Goal: Task Accomplishment & Management: Complete application form

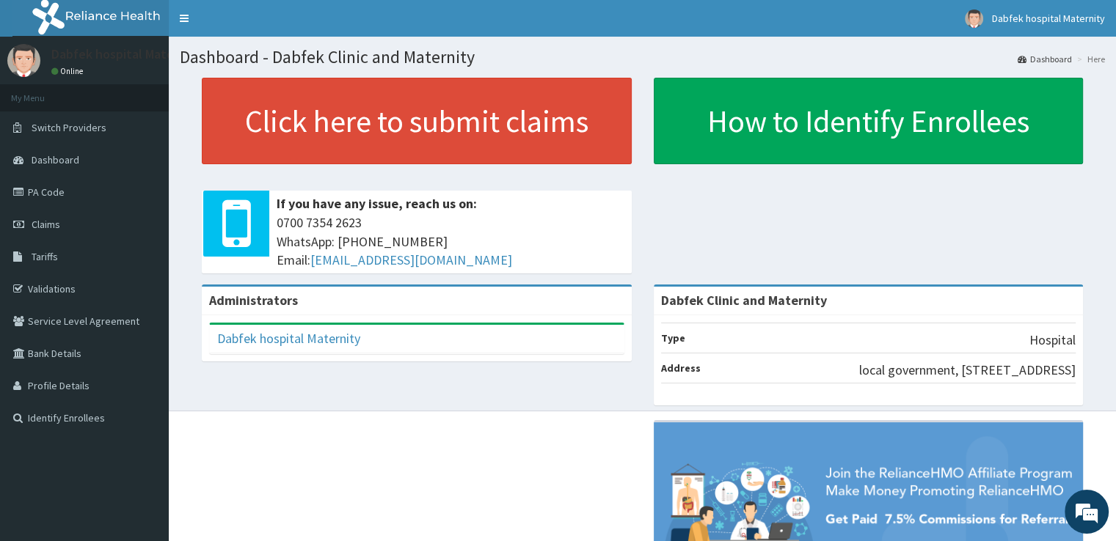
click at [859, 380] on p "local government, 5, Olodo lagbala strret, Lemode, Ijoko 112101, Ogun State" at bounding box center [967, 370] width 216 height 19
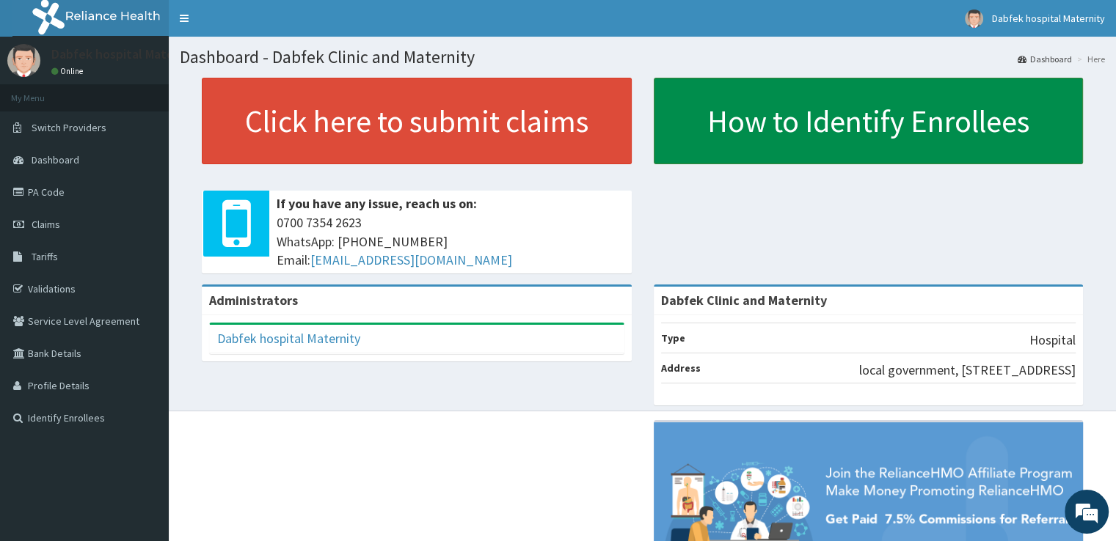
click at [828, 119] on link "How to Identify Enrollees" at bounding box center [869, 121] width 430 height 87
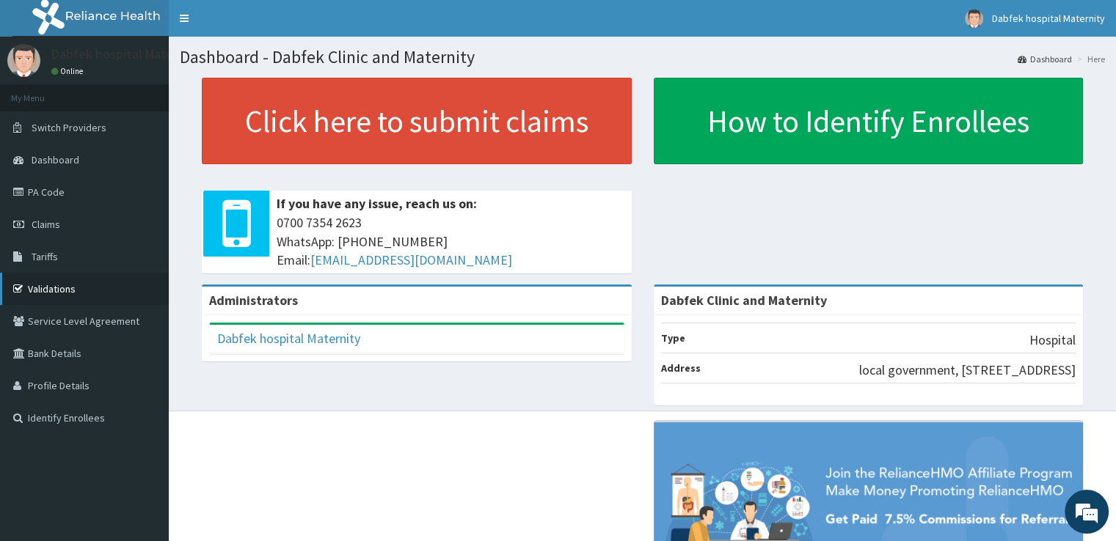
click at [106, 280] on link "Validations" at bounding box center [84, 289] width 169 height 32
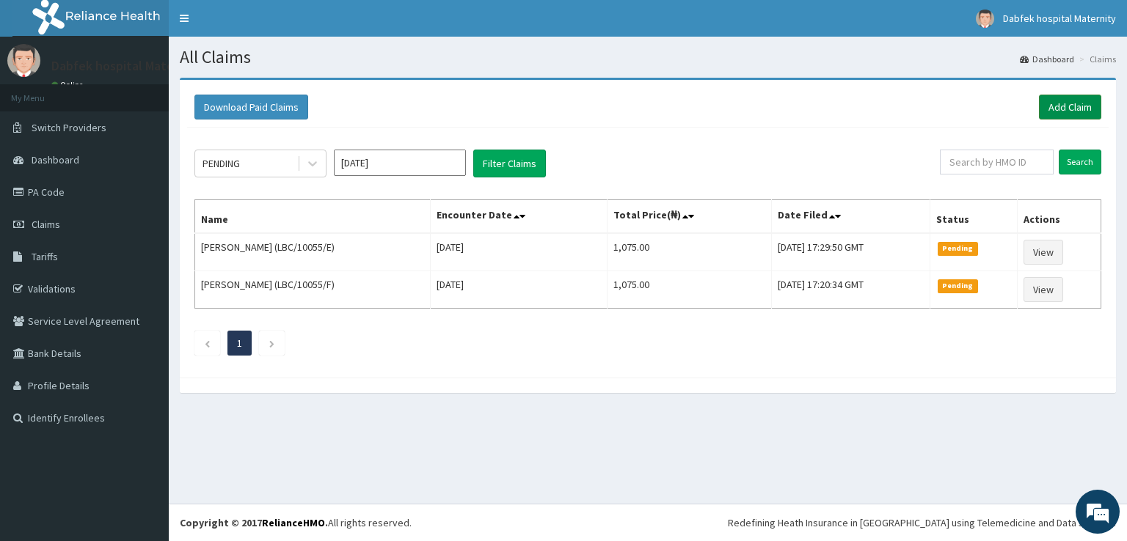
click at [1054, 108] on link "Add Claim" at bounding box center [1070, 107] width 62 height 25
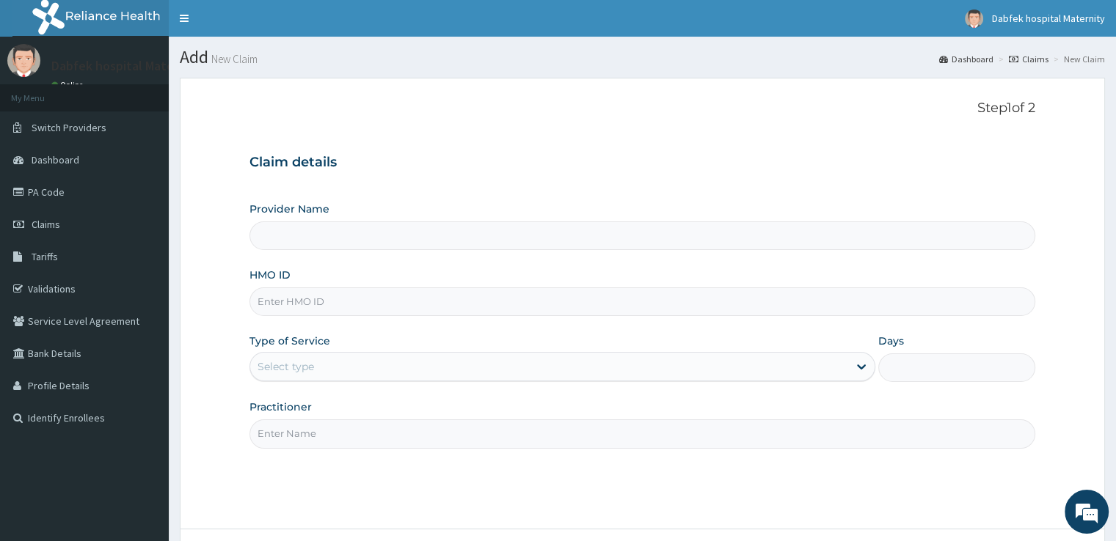
type input "Dabfek Clinic and Maternity"
click at [652, 245] on input "Dabfek Clinic and Maternity" at bounding box center [641, 236] width 785 height 29
click at [605, 288] on input "HMO ID" at bounding box center [641, 302] width 785 height 29
type input "CPS/10013/A"
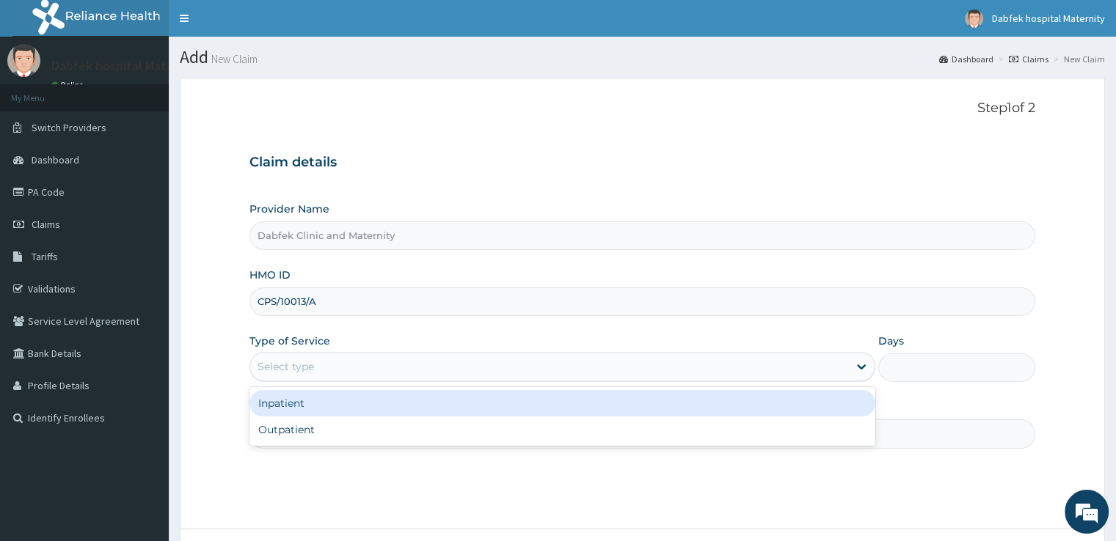
click at [395, 362] on div "Select type" at bounding box center [549, 366] width 598 height 23
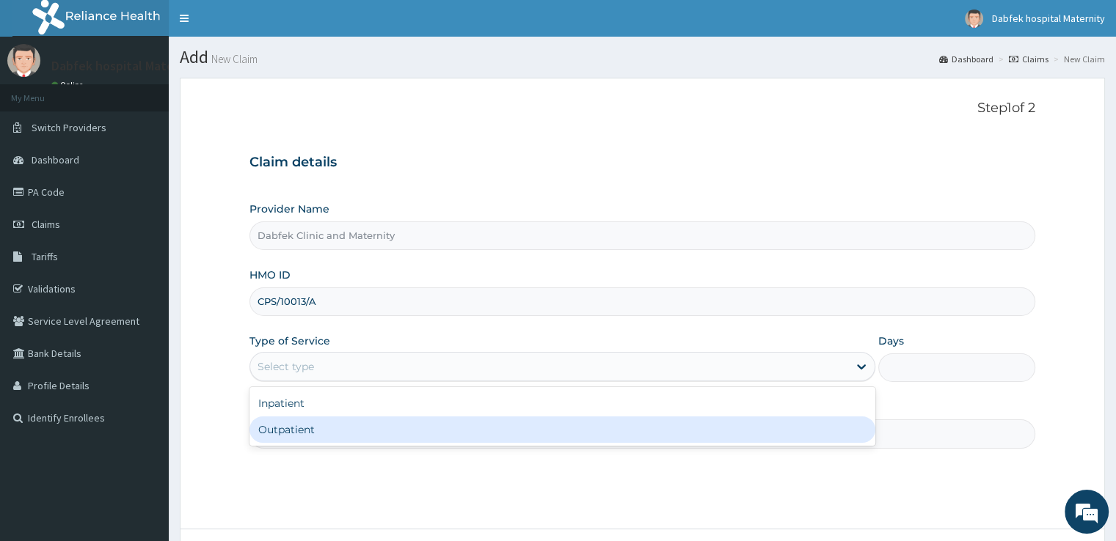
click at [367, 423] on div "Outpatient" at bounding box center [562, 430] width 626 height 26
type input "1"
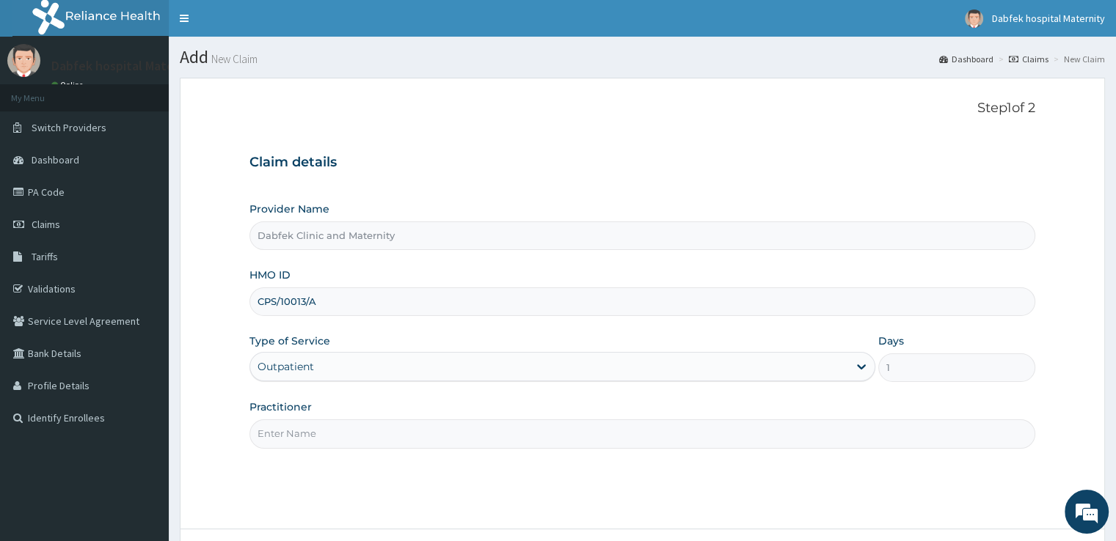
click at [376, 437] on input "Practitioner" at bounding box center [641, 434] width 785 height 29
click at [391, 431] on input "Practitioner" at bounding box center [641, 434] width 785 height 29
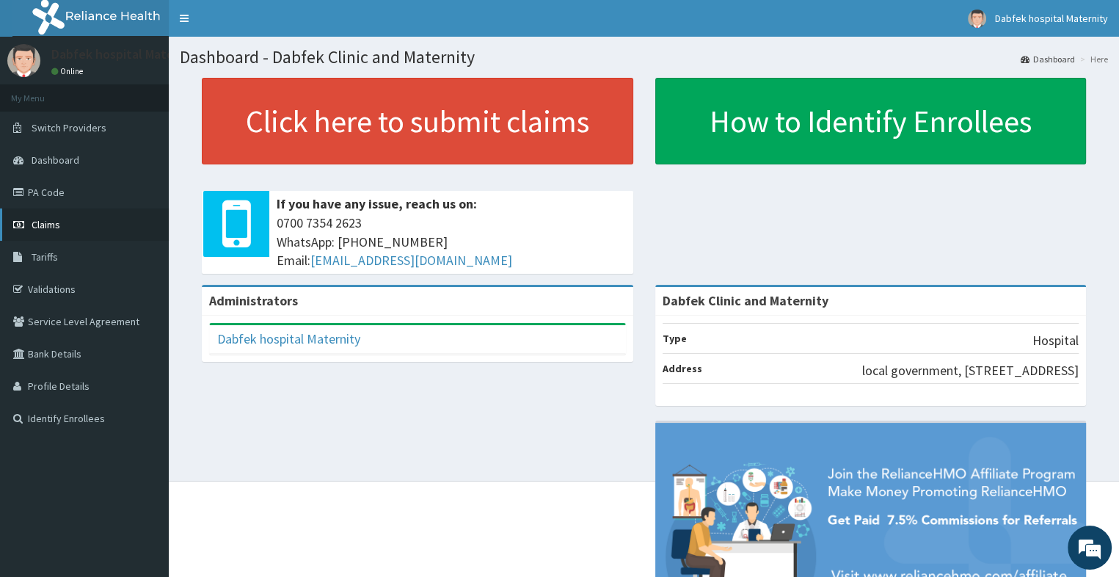
click at [73, 222] on link "Claims" at bounding box center [84, 224] width 169 height 32
